Goal: Task Accomplishment & Management: Complete application form

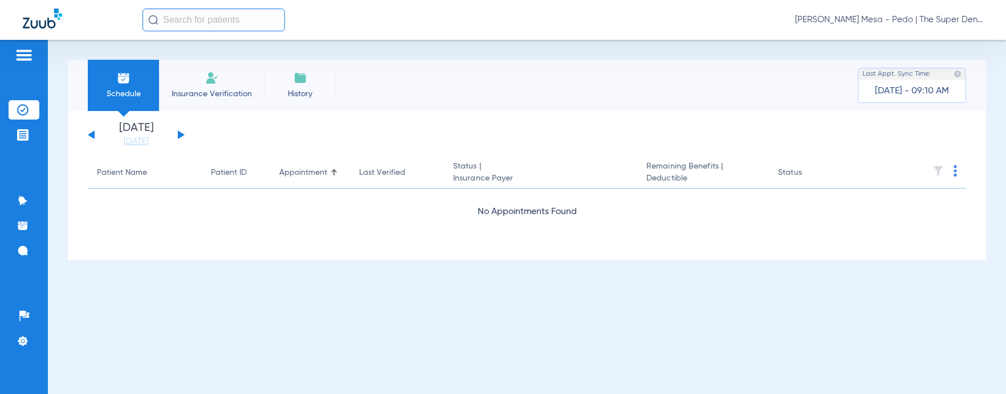
click at [205, 91] on span "Insurance Verification" at bounding box center [212, 93] width 88 height 11
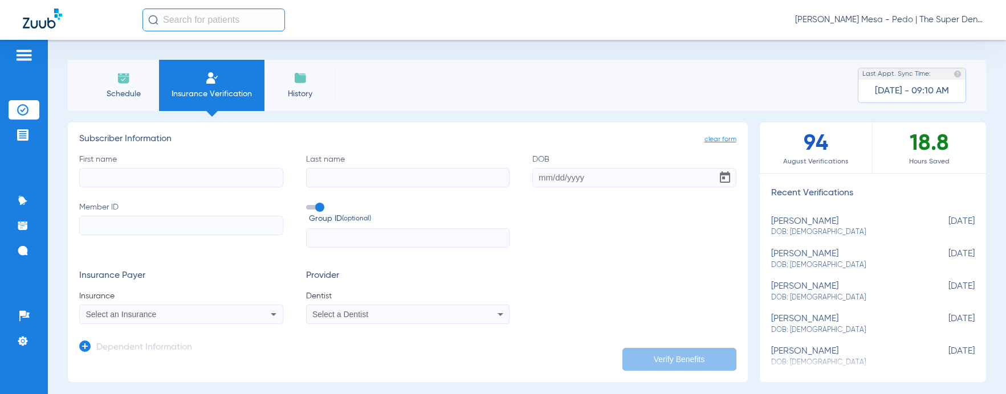
click at [146, 178] on input "First name" at bounding box center [181, 177] width 204 height 19
type input "mila"
type input "[PERSON_NAME]"
type input "[DATE]"
click at [177, 227] on input "Member ID" at bounding box center [181, 225] width 204 height 19
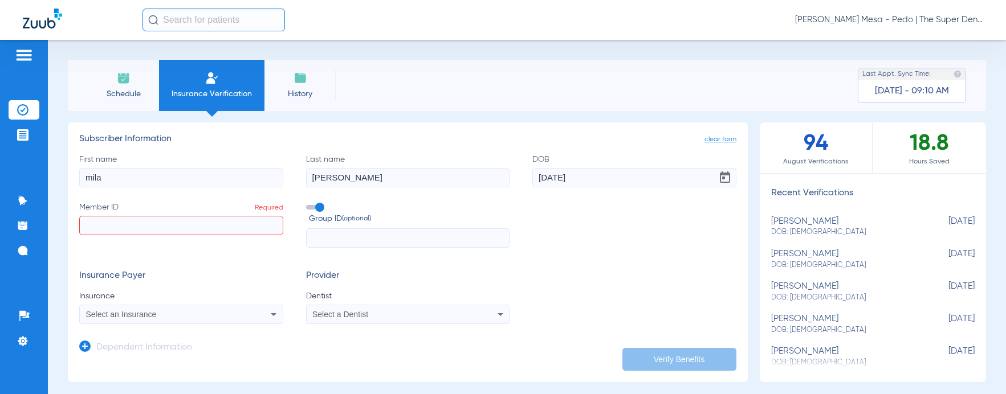
click at [203, 221] on input "Member ID Required" at bounding box center [181, 225] width 204 height 19
paste input "U75341704"
type input "U75341704"
click at [211, 313] on div "Select an Insurance" at bounding box center [162, 315] width 153 height 8
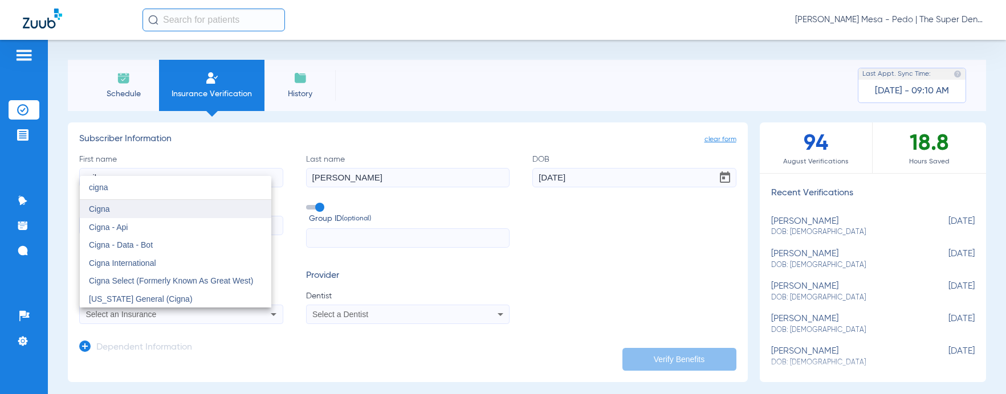
type input "cigna"
click at [111, 216] on mat-option "Cigna" at bounding box center [175, 209] width 191 height 18
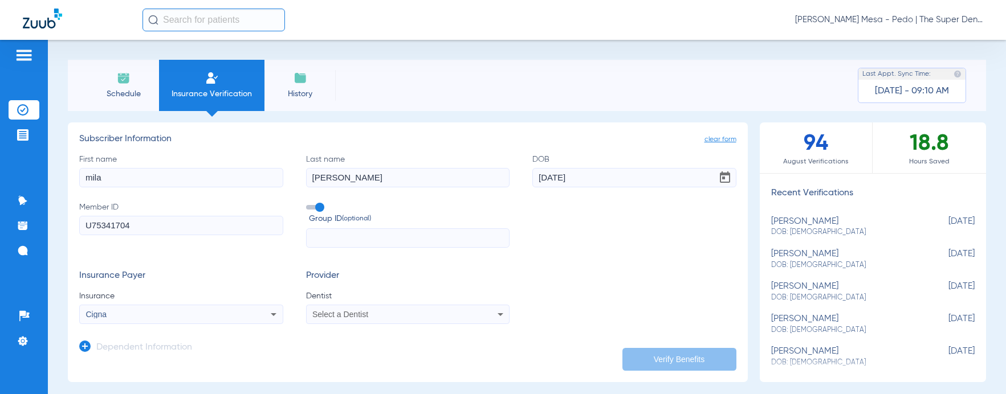
click at [341, 316] on span "Select a Dentist" at bounding box center [340, 314] width 56 height 9
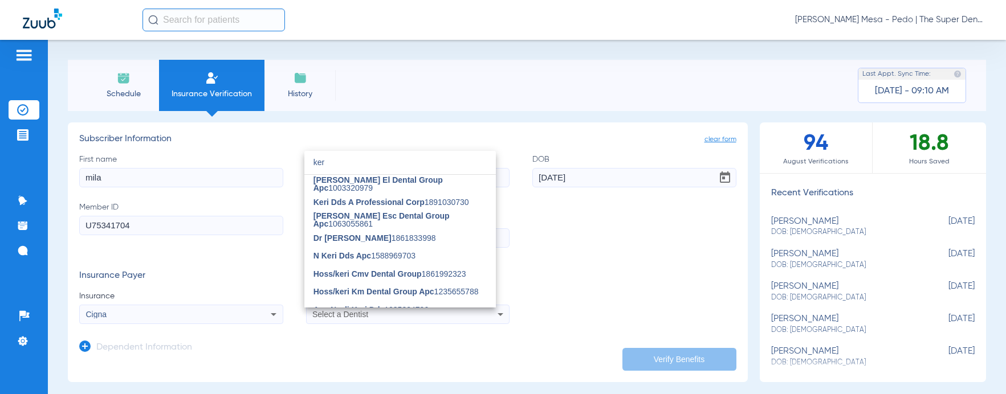
type input "ker"
click at [323, 317] on div at bounding box center [503, 197] width 1006 height 394
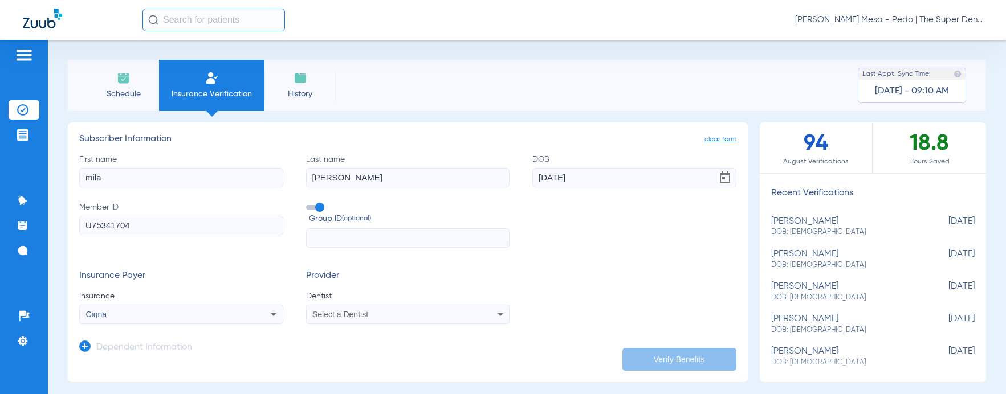
click at [337, 316] on span "Select a Dentist" at bounding box center [340, 314] width 56 height 9
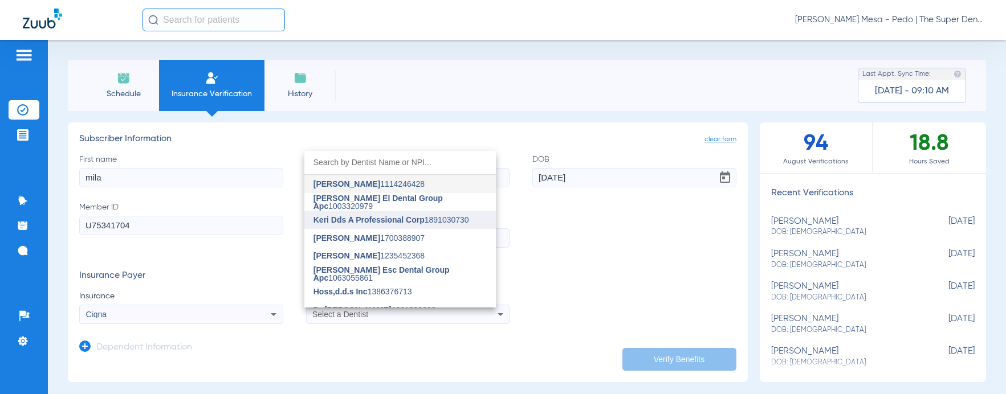
click at [397, 215] on span "Keri Dds A Professional Corp" at bounding box center [368, 219] width 111 height 9
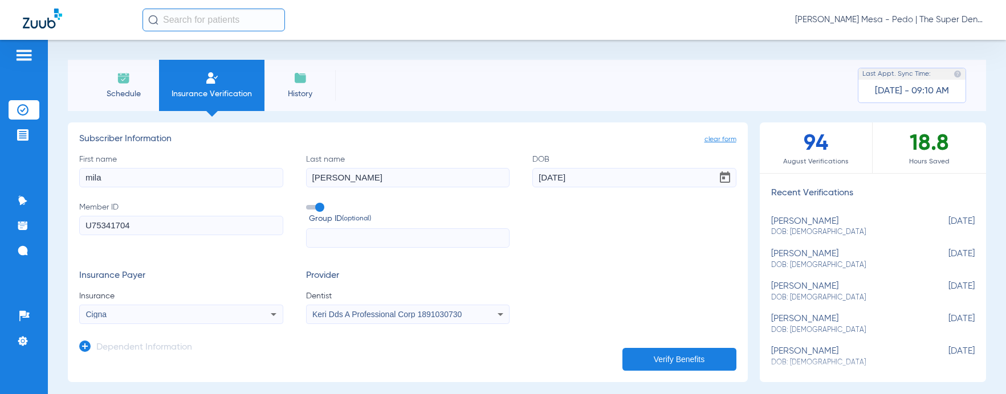
click at [658, 360] on button "Verify Benefits" at bounding box center [679, 359] width 114 height 23
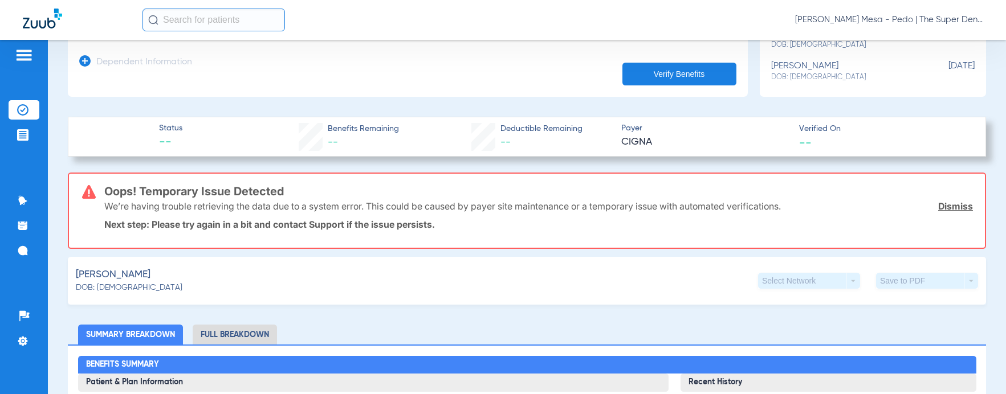
scroll to position [171, 0]
